Goal: Find contact information

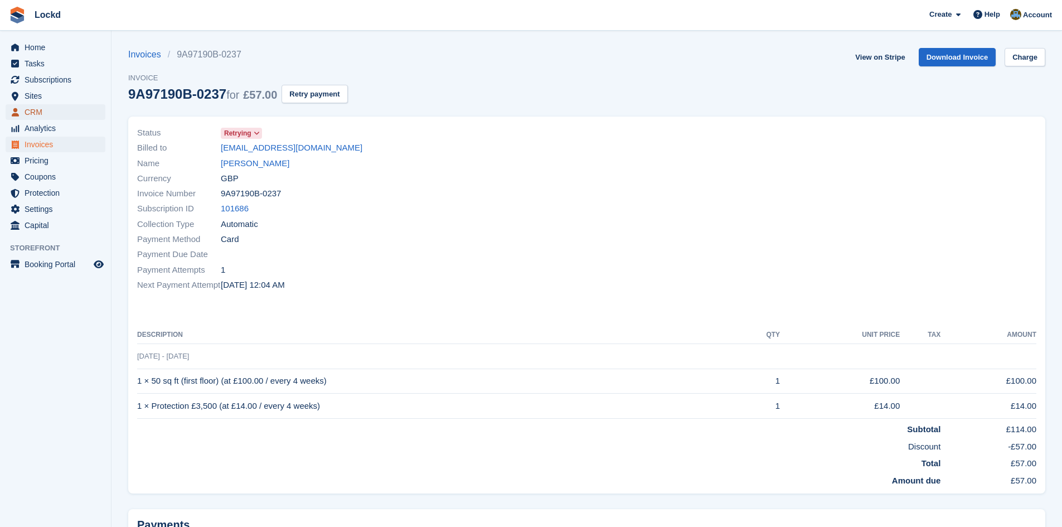
click at [35, 110] on span "CRM" at bounding box center [58, 112] width 67 height 16
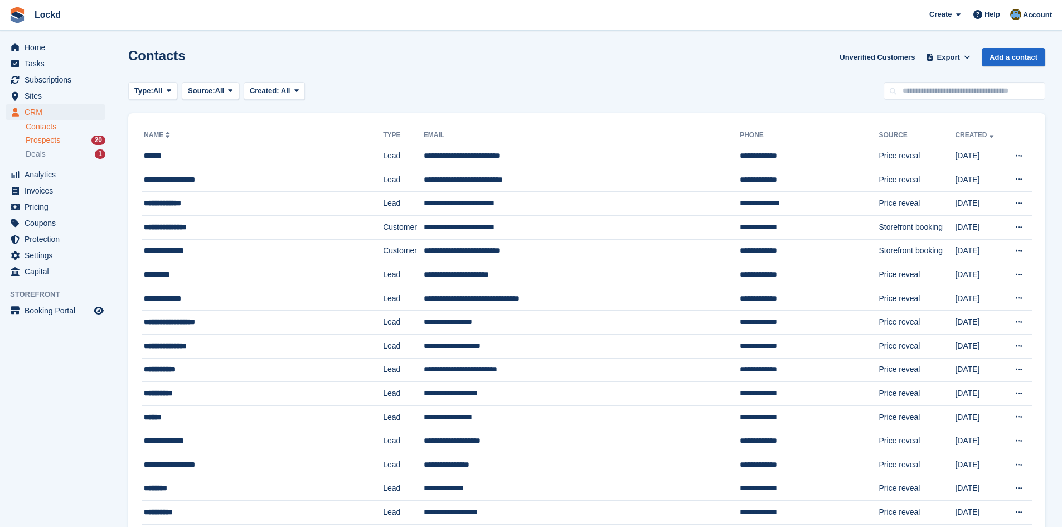
click at [56, 142] on span "Prospects" at bounding box center [43, 140] width 35 height 11
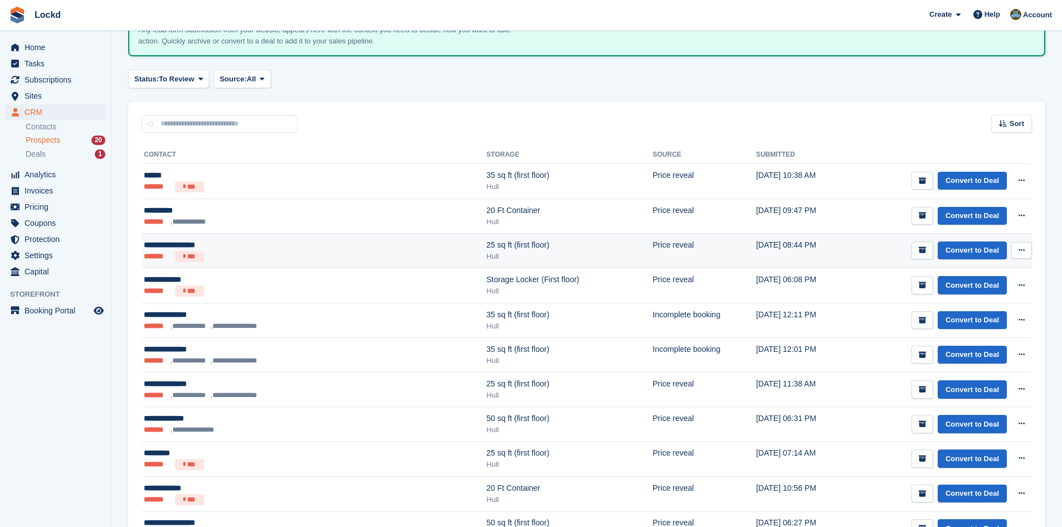
scroll to position [111, 0]
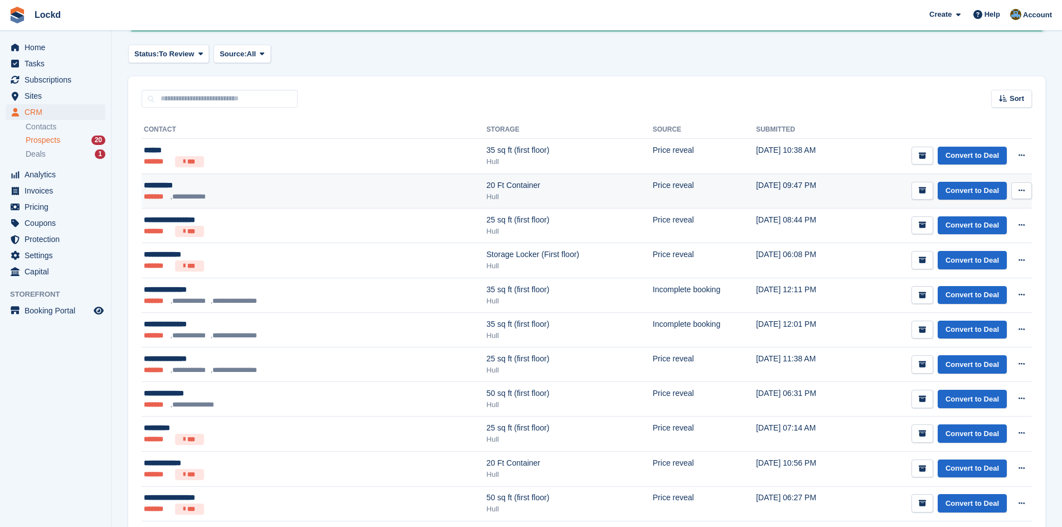
click at [235, 187] on div "**********" at bounding box center [256, 185] width 224 height 12
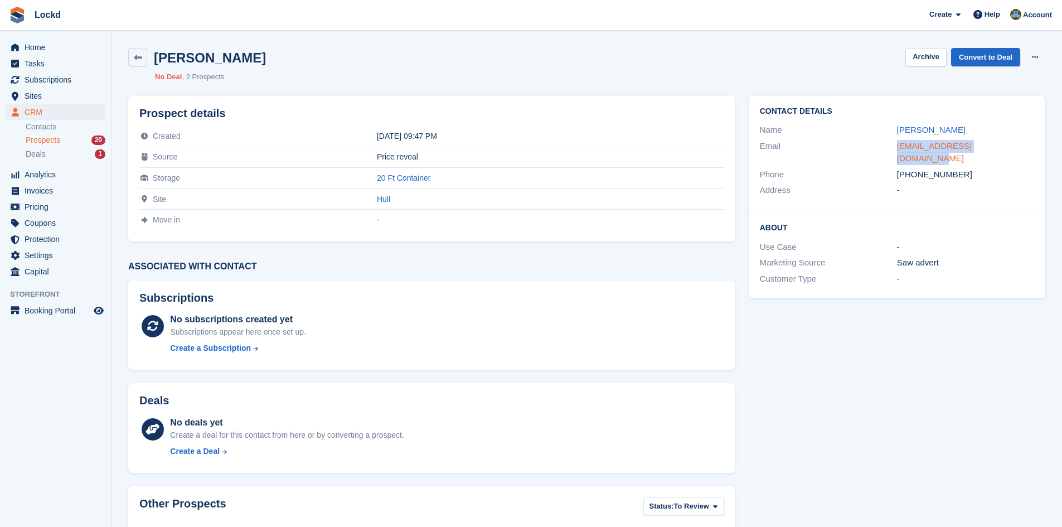
drag, startPoint x: 1010, startPoint y: 148, endPoint x: 899, endPoint y: 151, distance: 111.5
click at [899, 151] on div "[EMAIL_ADDRESS][DOMAIN_NAME]" at bounding box center [965, 152] width 137 height 25
copy link "[EMAIL_ADDRESS][DOMAIN_NAME]"
